Goal: Find specific page/section: Find specific page/section

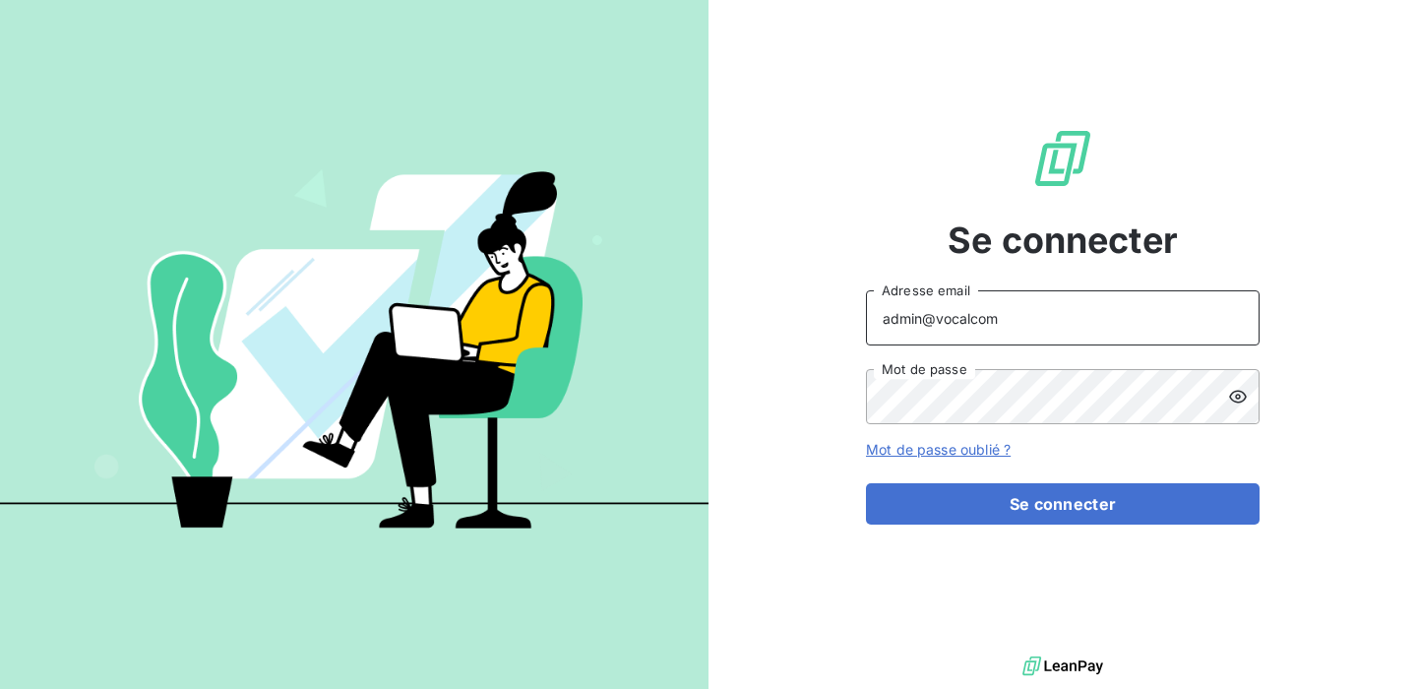
click at [1040, 314] on input "admin@vocalcom" at bounding box center [1063, 317] width 394 height 55
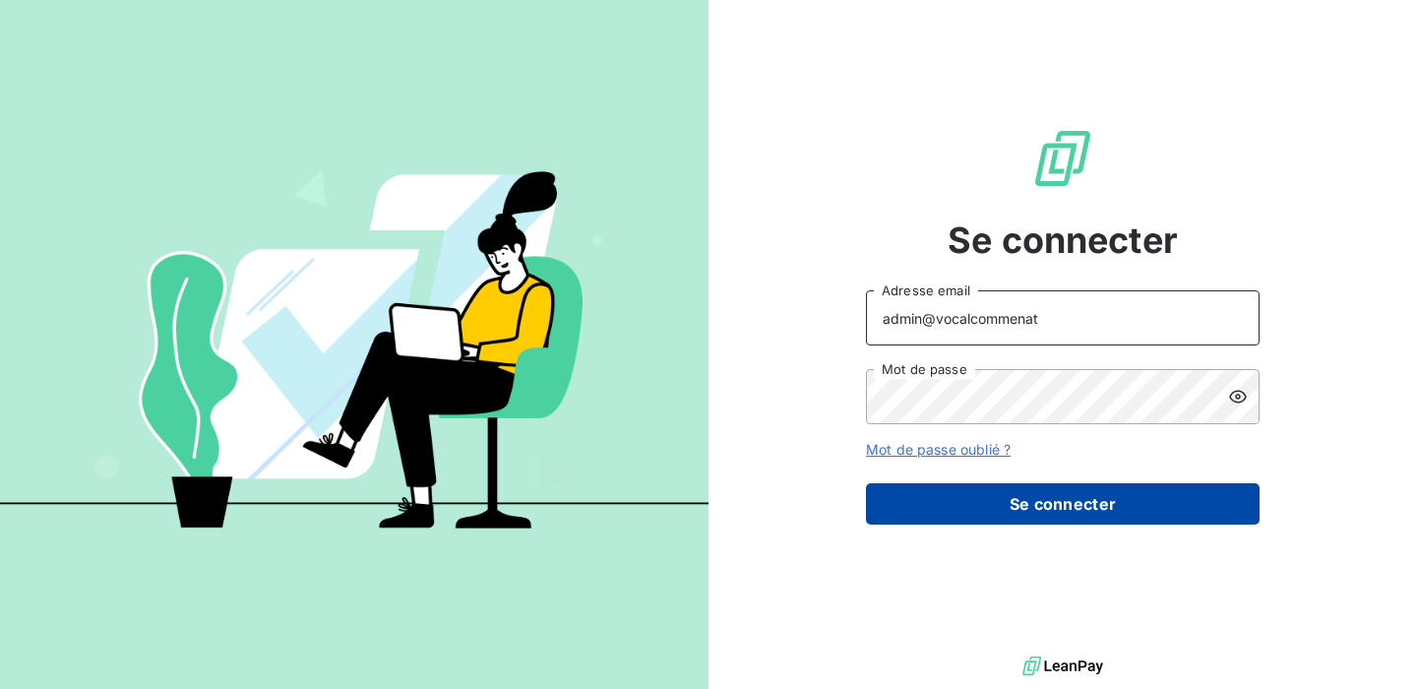
type input "admin@vocalcommenat"
click at [1015, 499] on button "Se connecter" at bounding box center [1063, 503] width 394 height 41
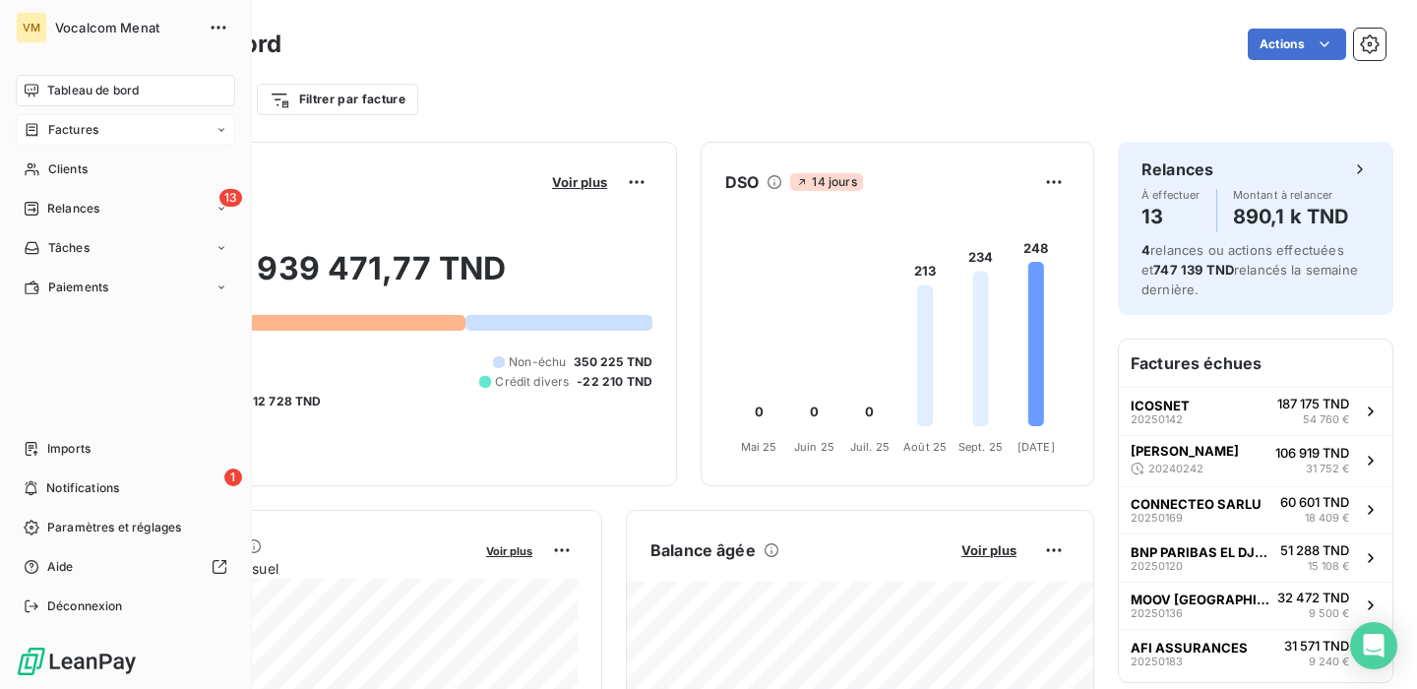
click at [83, 136] on span "Factures" at bounding box center [73, 130] width 50 height 18
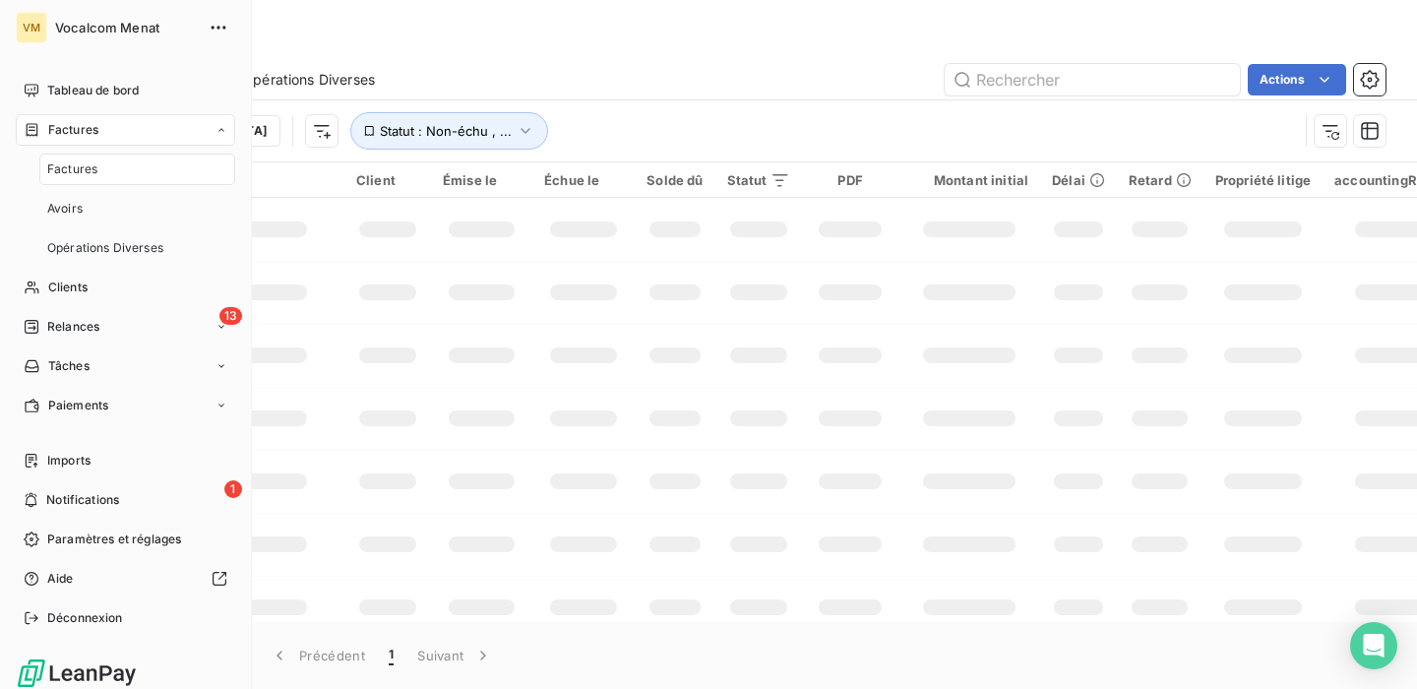
click at [123, 165] on div "Factures" at bounding box center [137, 169] width 196 height 31
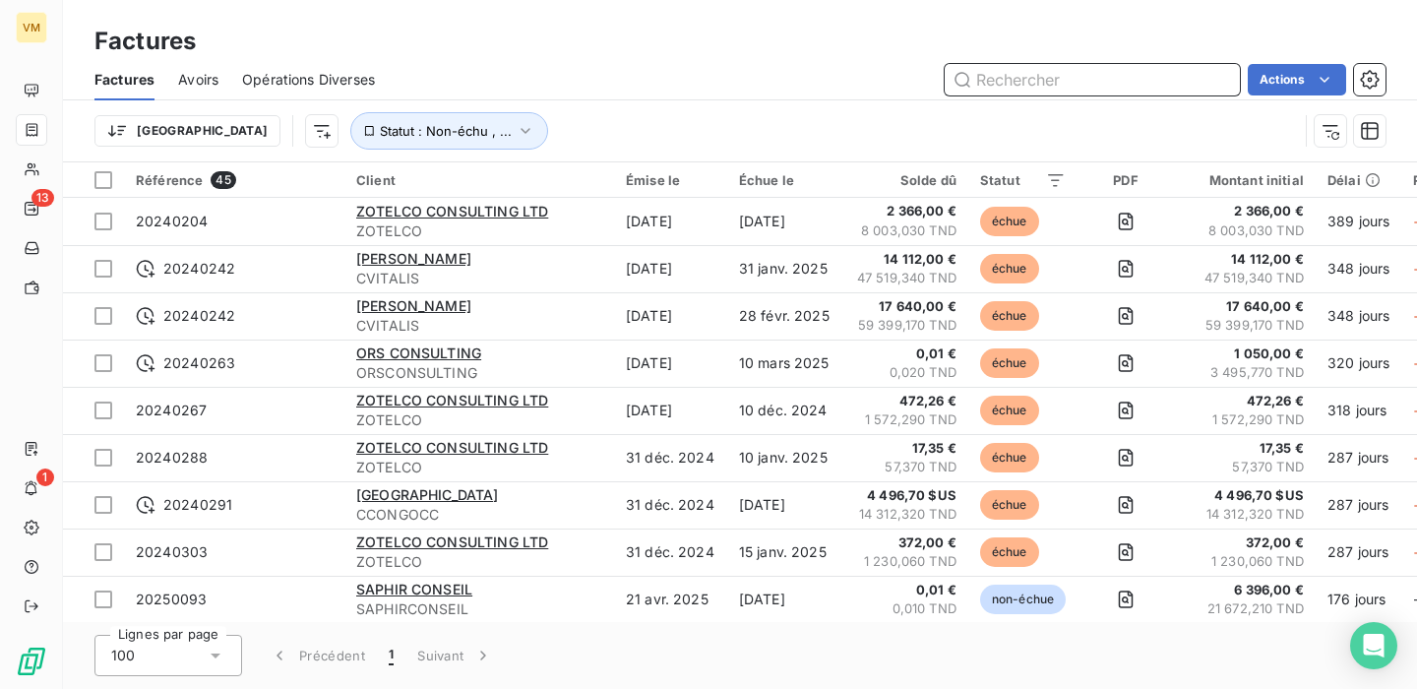
click at [1063, 76] on input "text" at bounding box center [1092, 79] width 295 height 31
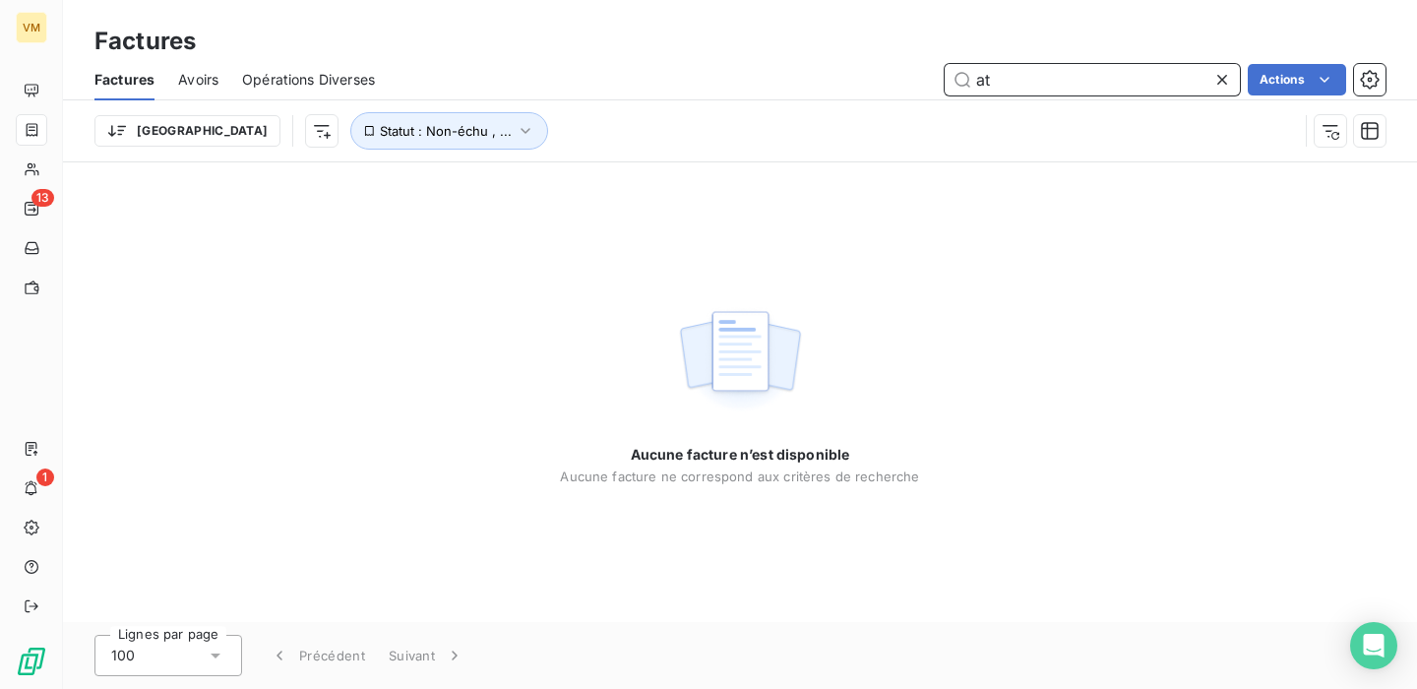
type input "a"
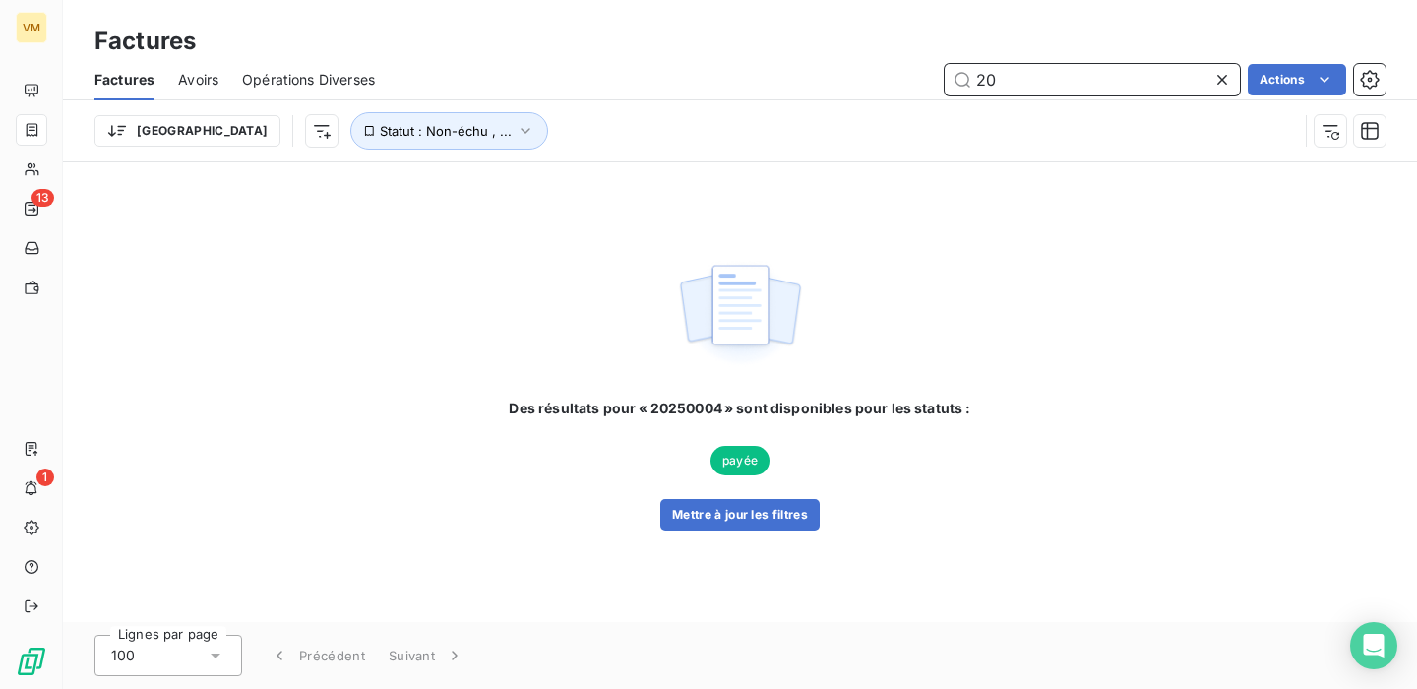
type input "2"
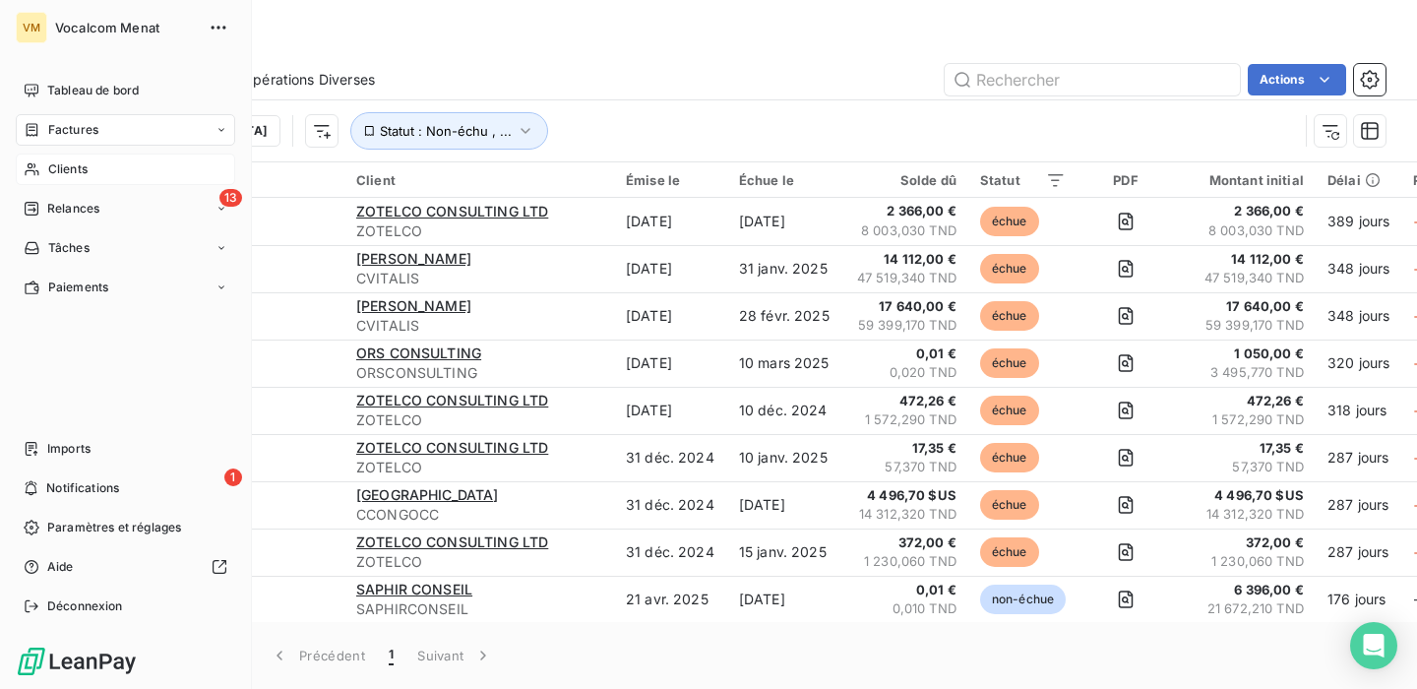
click at [75, 174] on span "Clients" at bounding box center [67, 169] width 39 height 18
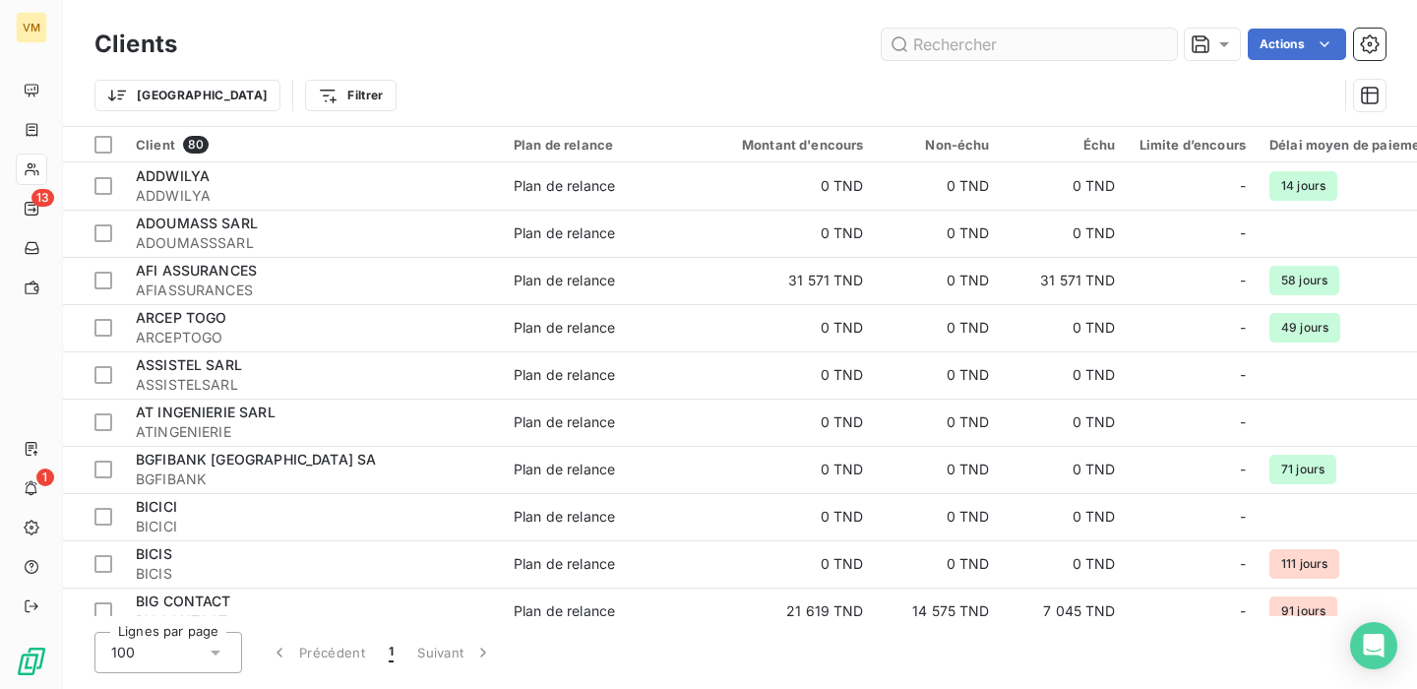
click at [1065, 49] on input "text" at bounding box center [1029, 44] width 295 height 31
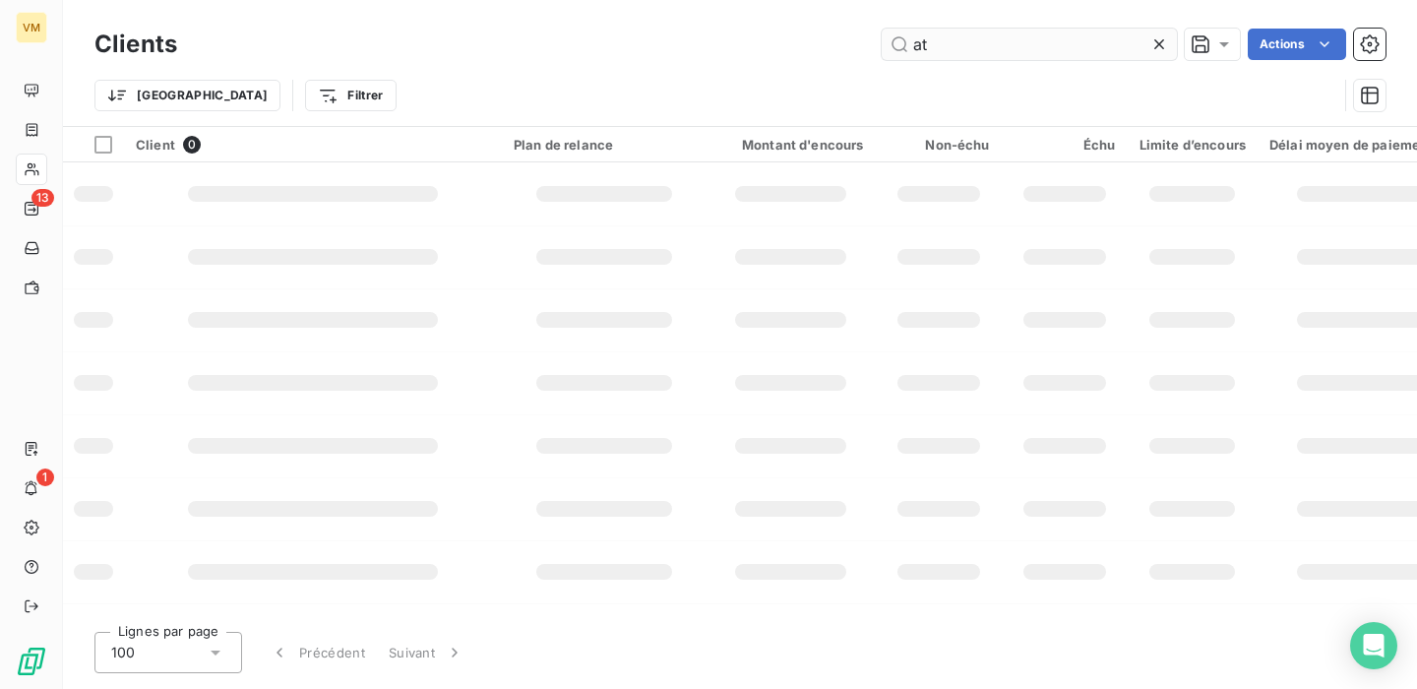
type input "a"
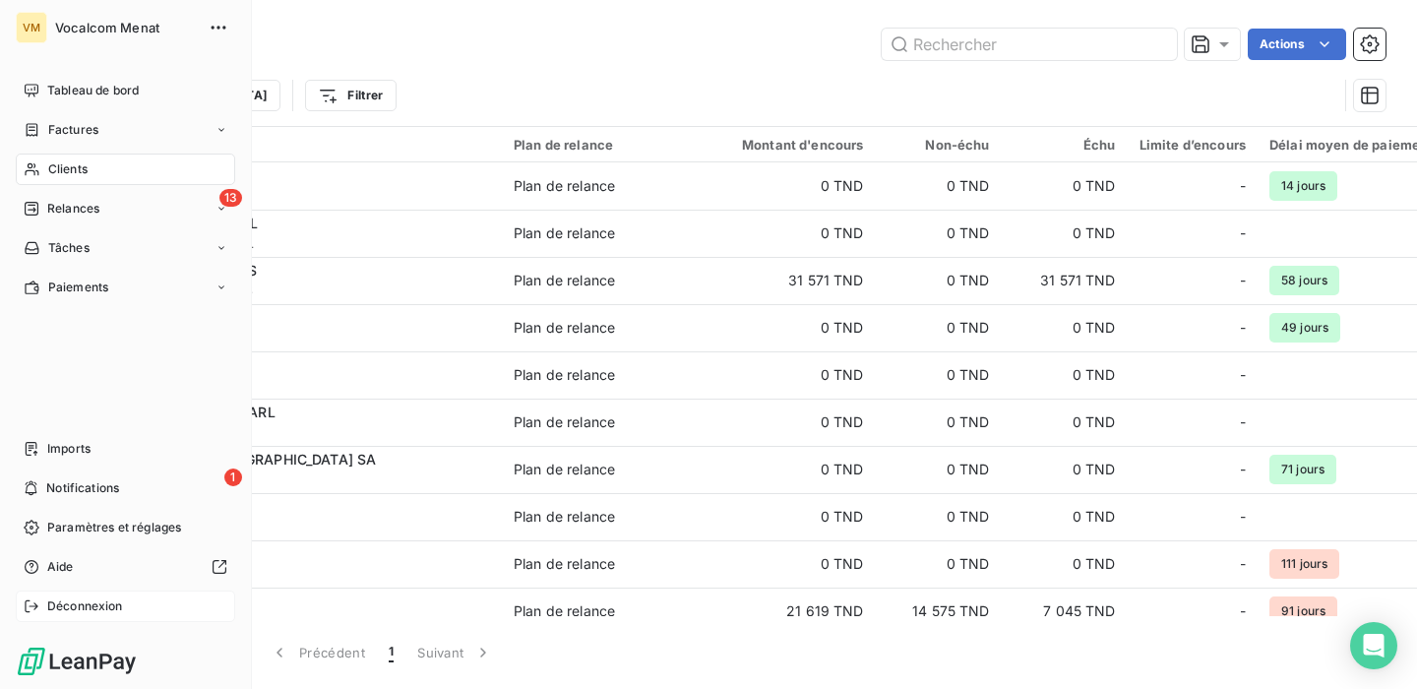
click at [87, 601] on span "Déconnexion" at bounding box center [85, 607] width 76 height 18
